Goal: Check status: Check status

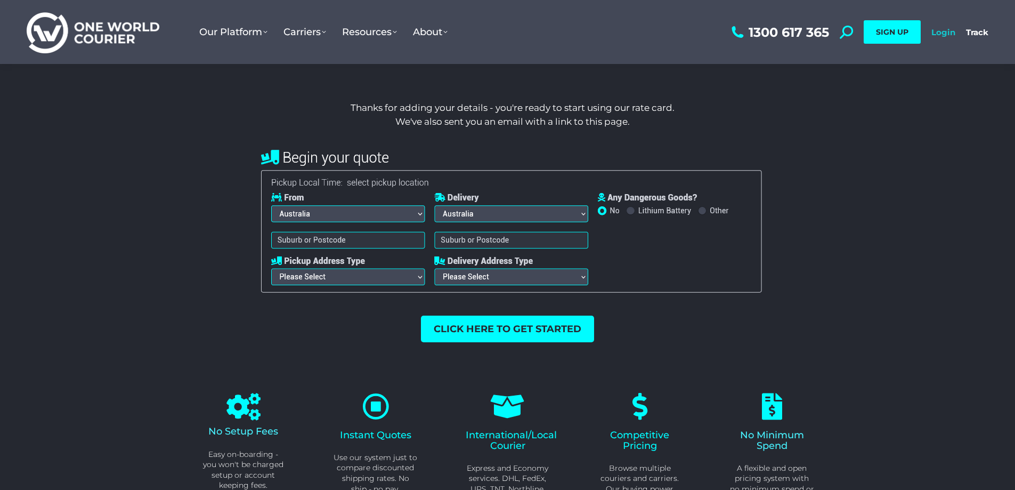
click at [946, 30] on link "Login" at bounding box center [944, 32] width 24 height 10
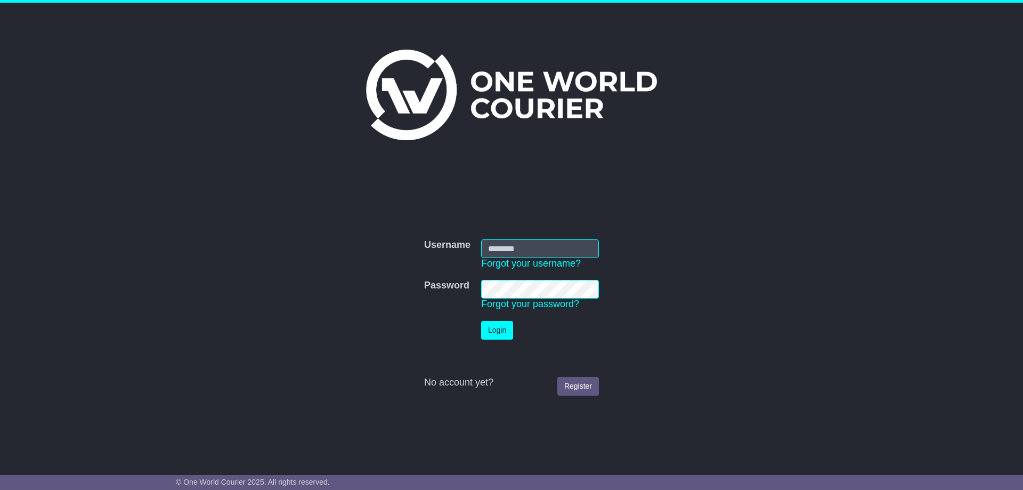
type input "**********"
click at [510, 336] on button "Login" at bounding box center [497, 330] width 32 height 19
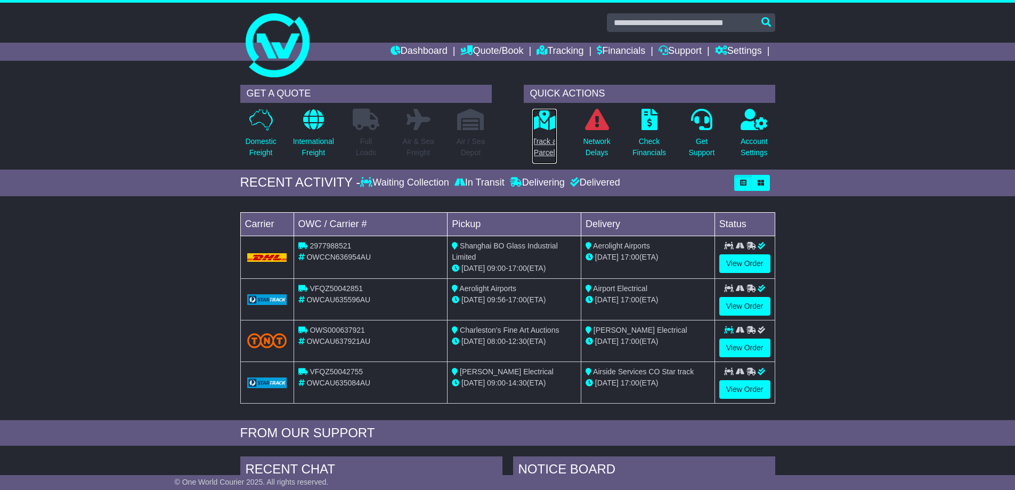
click at [549, 144] on p "Track a Parcel" at bounding box center [544, 147] width 25 height 22
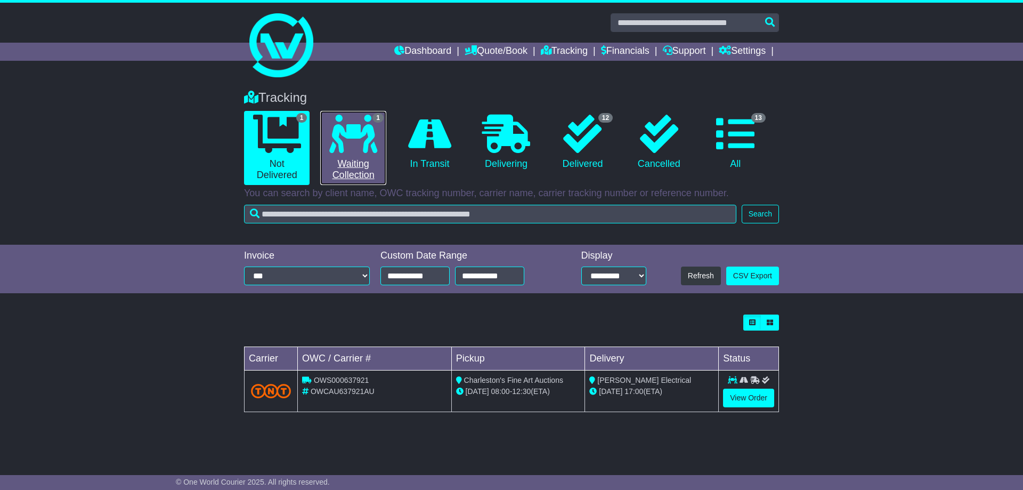
click at [361, 168] on link "1 Waiting Collection" at bounding box center [353, 148] width 66 height 74
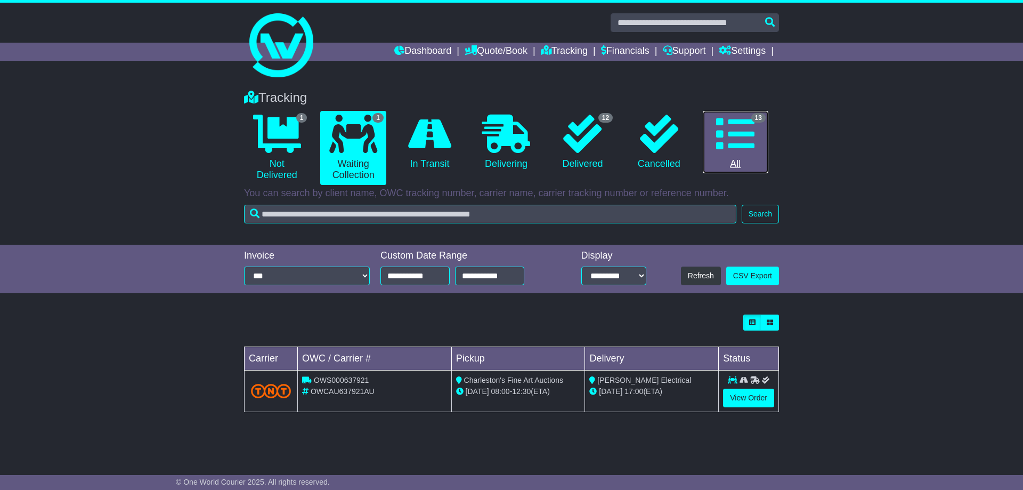
click at [729, 141] on icon at bounding box center [735, 134] width 38 height 38
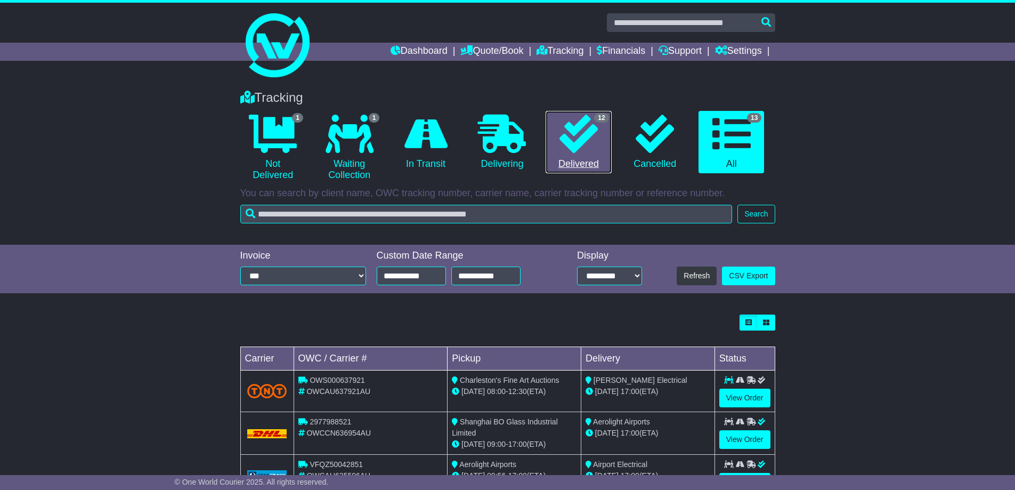
click at [598, 142] on icon at bounding box center [579, 134] width 38 height 38
